Goal: Transaction & Acquisition: Subscribe to service/newsletter

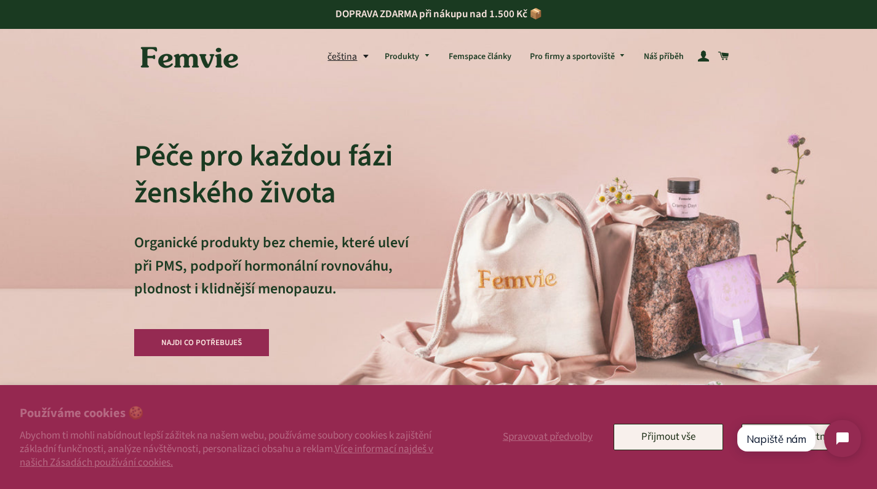
click at [819, 448] on html "Napiště nám" at bounding box center [799, 439] width 146 height 58
click at [820, 443] on html "Napiště nám" at bounding box center [799, 439] width 146 height 58
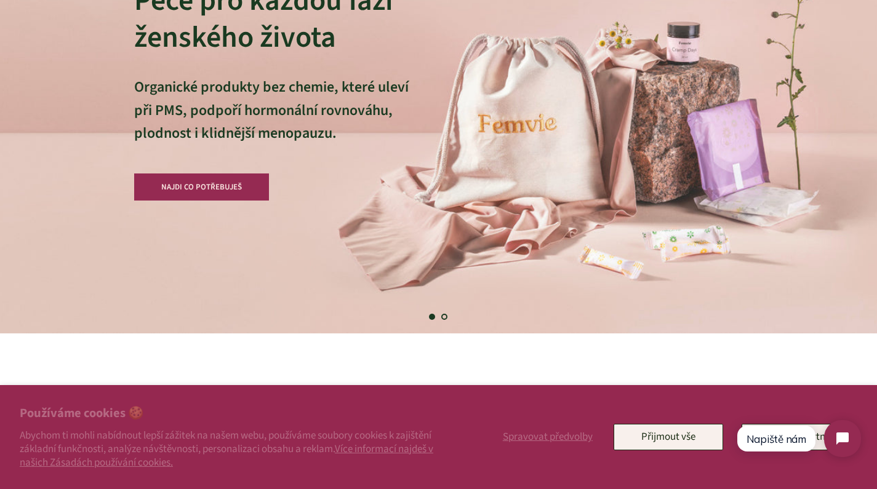
scroll to position [161, 0]
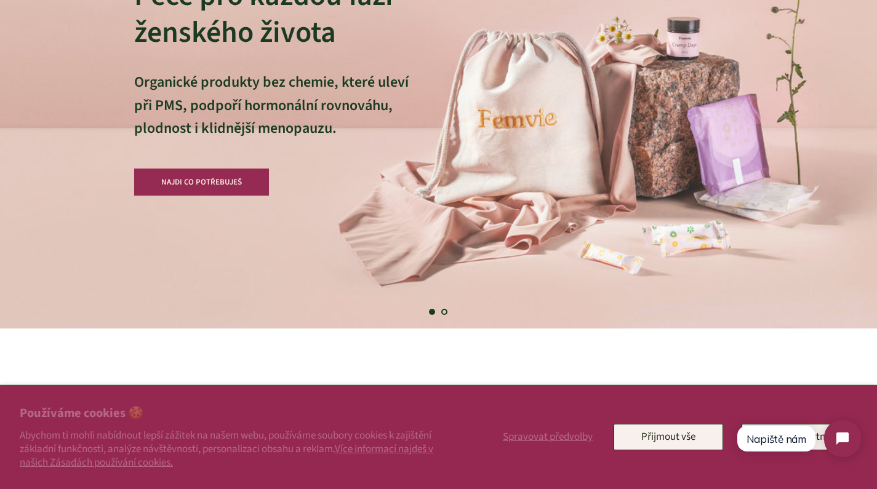
click at [692, 443] on button "Přijmout vše" at bounding box center [669, 437] width 110 height 26
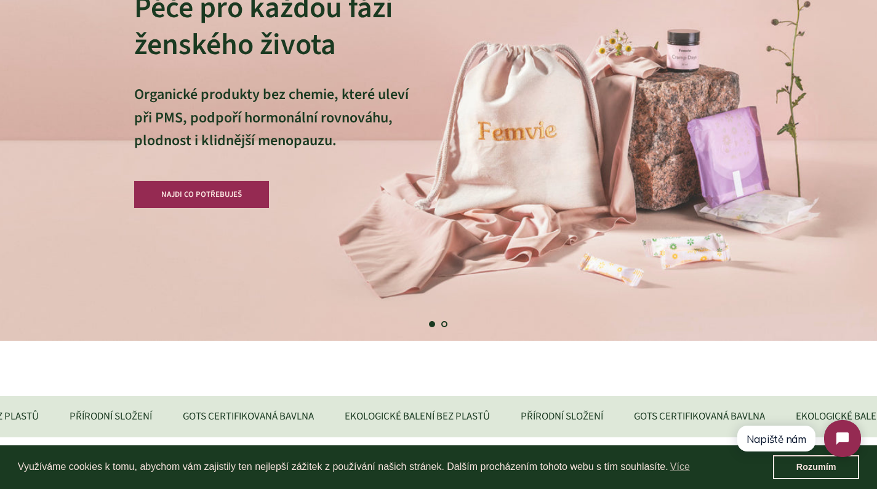
scroll to position [148, 0]
click at [830, 473] on link "Rozumím" at bounding box center [816, 467] width 86 height 25
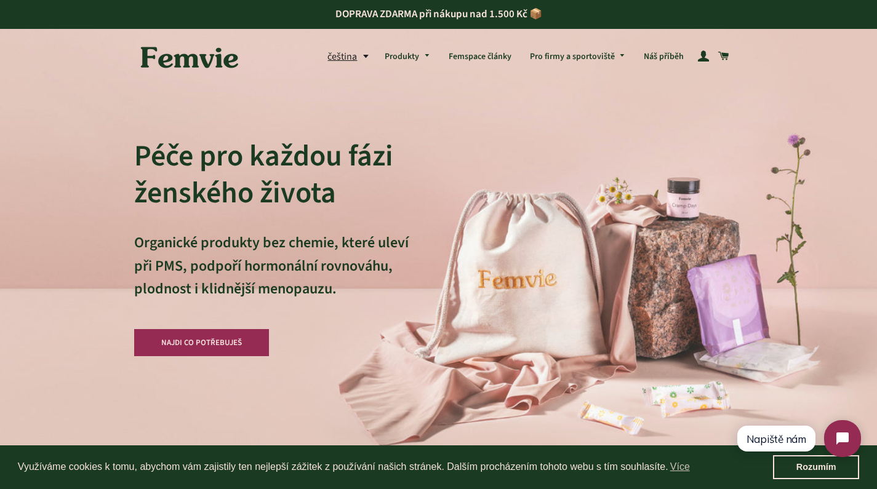
scroll to position [0, 0]
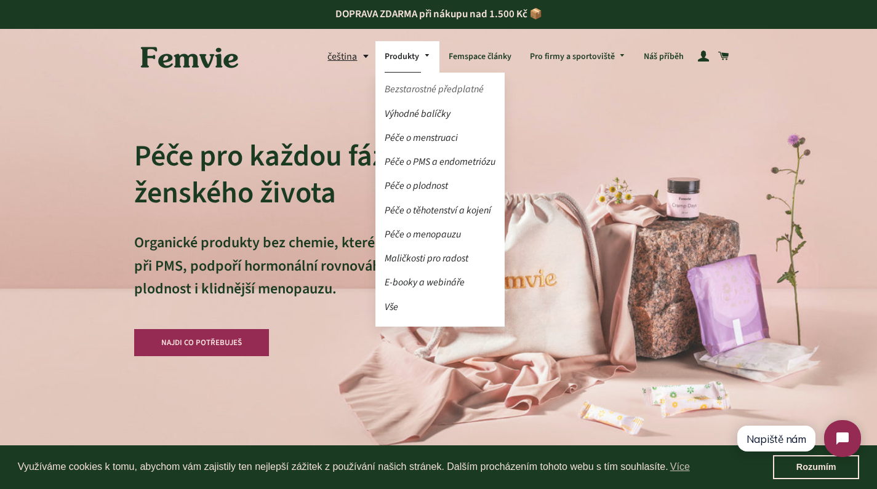
click at [422, 88] on link "Bezstarostné předplatné" at bounding box center [439, 90] width 129 height 22
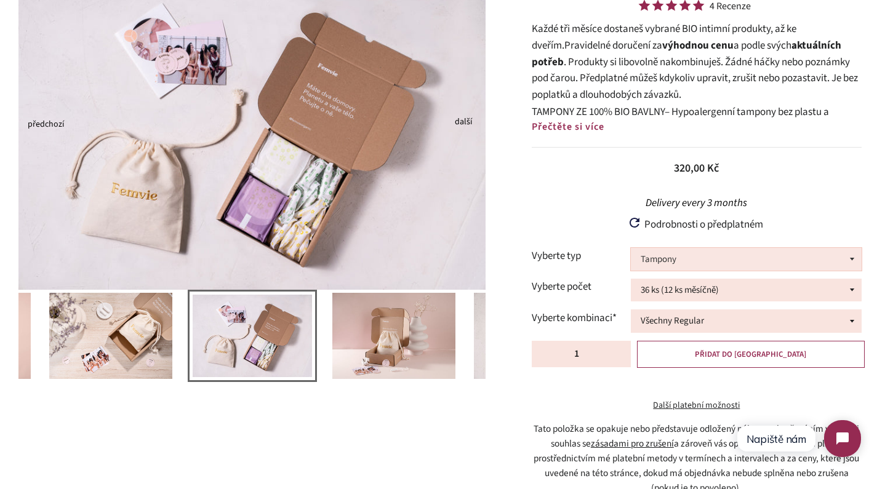
scroll to position [148, 0]
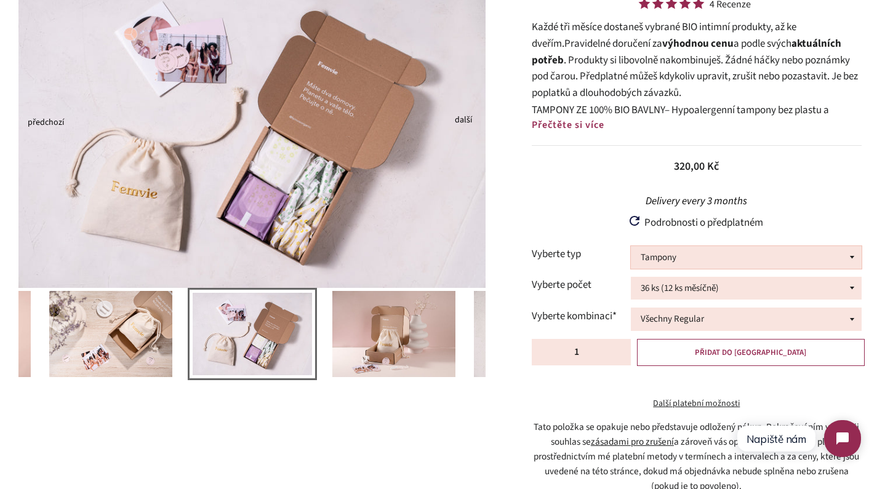
select select "Mix tamponů a vložek"
select select "20ks TR, 8ks VD, 8ks VN"
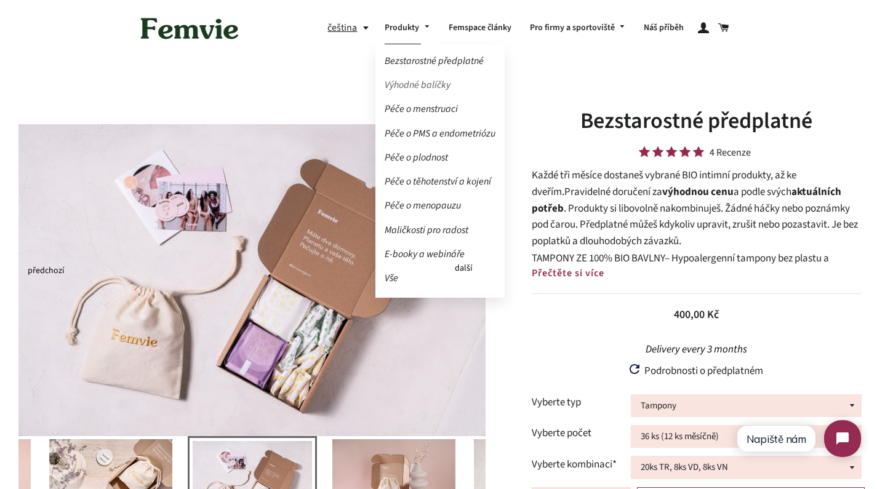
click at [404, 82] on link "Výhodné balíčky" at bounding box center [439, 85] width 129 height 22
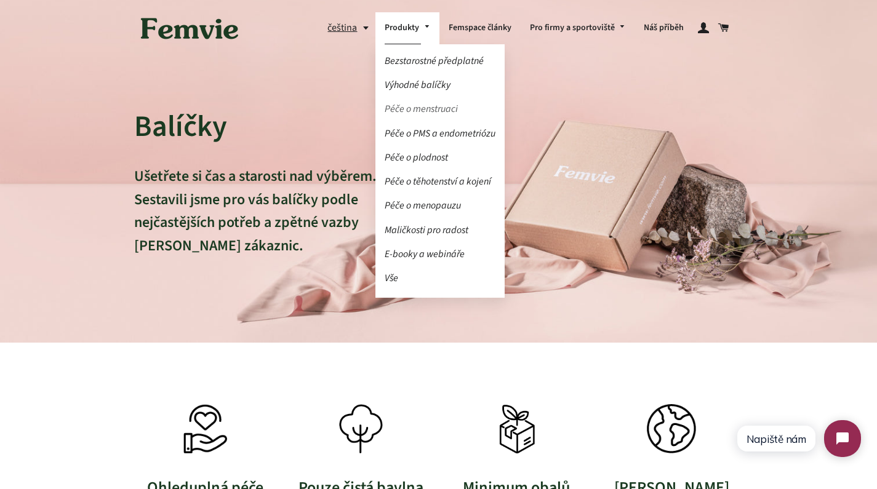
click at [416, 107] on link "Péče o menstruaci" at bounding box center [439, 109] width 129 height 22
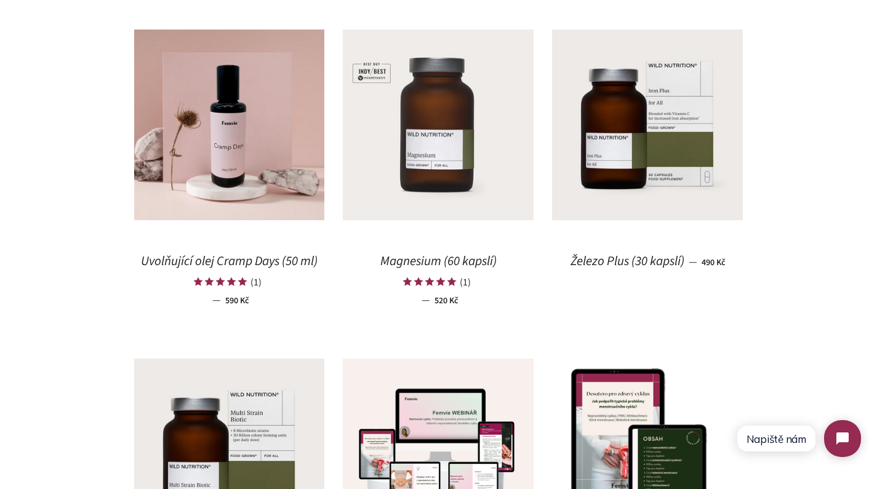
scroll to position [1318, 0]
